Goal: Find specific page/section: Find specific page/section

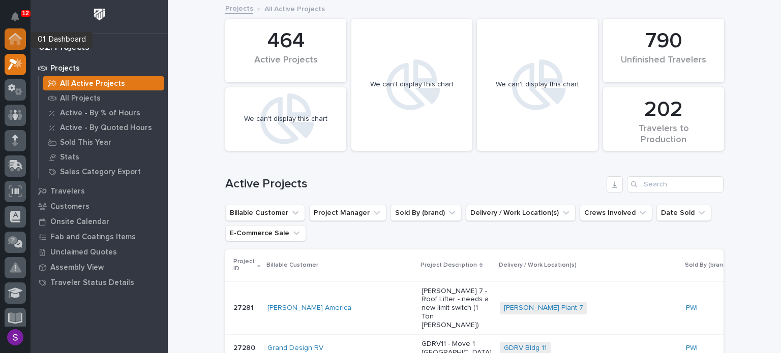
click at [18, 38] on icon at bounding box center [15, 40] width 10 height 10
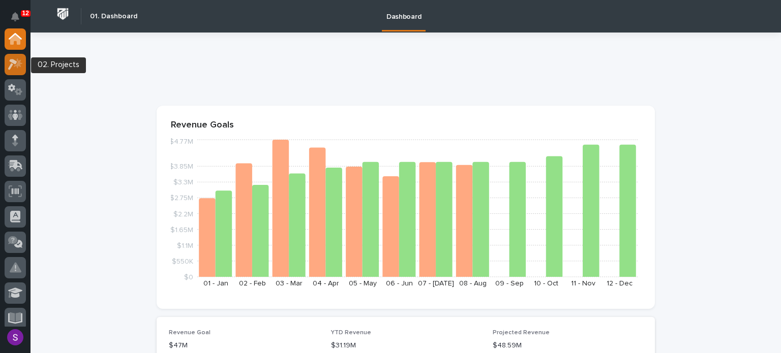
click at [16, 65] on icon at bounding box center [18, 63] width 9 height 10
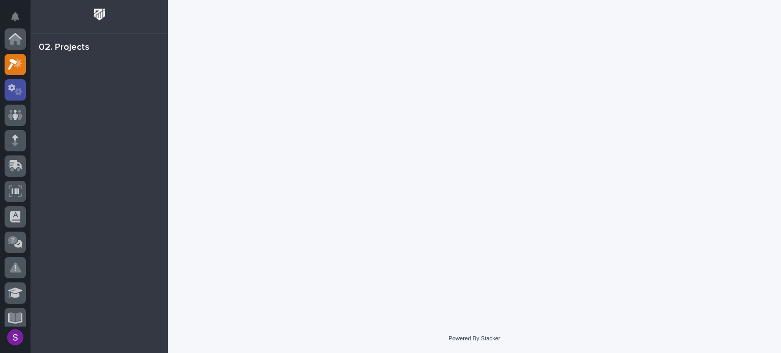
scroll to position [25, 0]
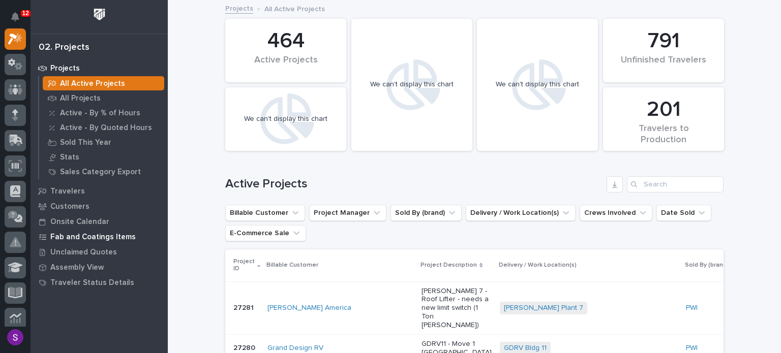
click at [118, 238] on p "Fab and Coatings Items" at bounding box center [92, 237] width 85 height 9
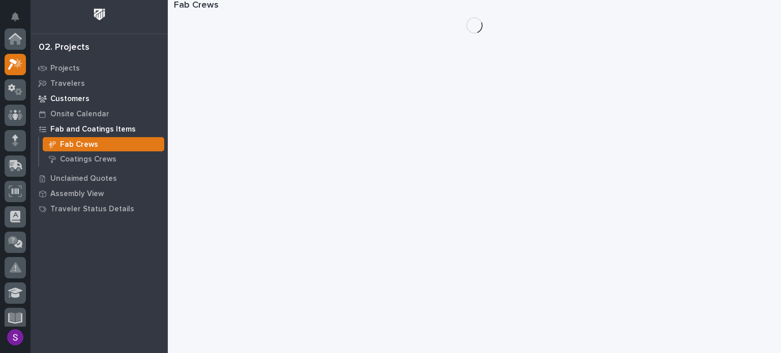
scroll to position [25, 0]
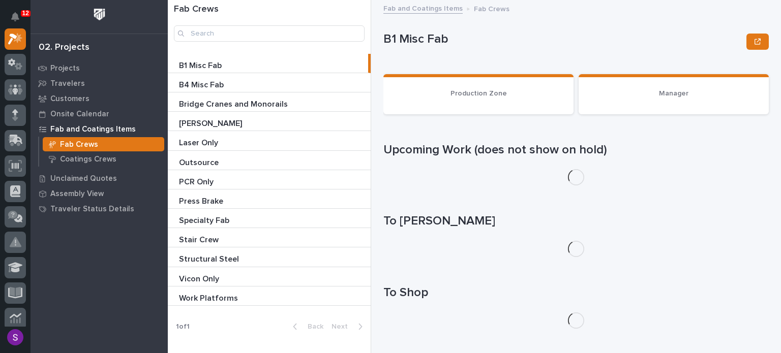
click at [207, 99] on p "Bridge Cranes and Monorails" at bounding box center [234, 104] width 111 height 12
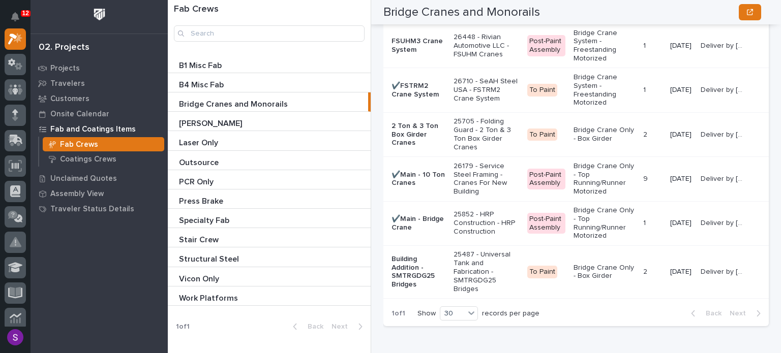
scroll to position [1830, 0]
